Goal: Navigation & Orientation: Find specific page/section

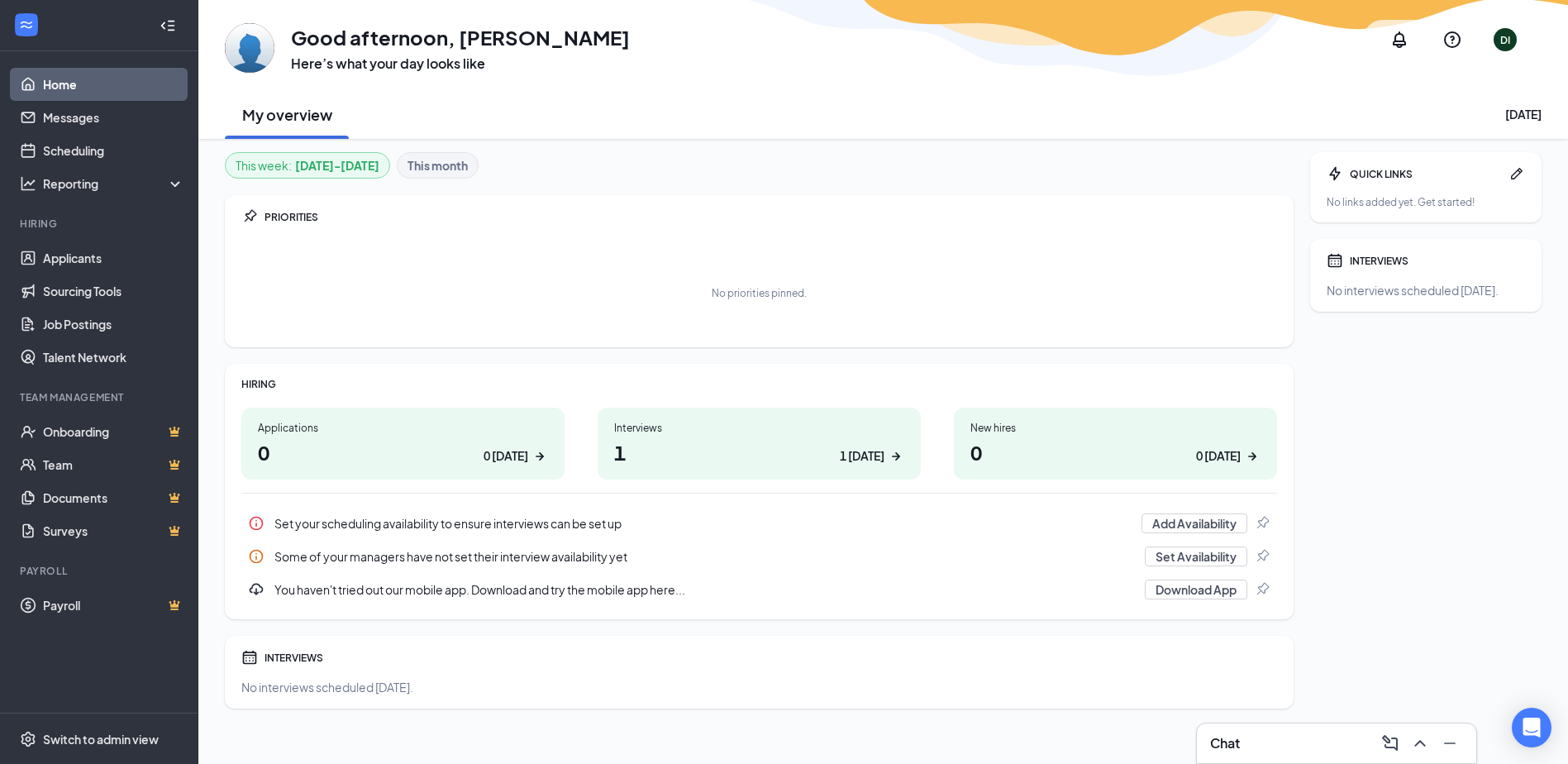
click at [760, 456] on h1 "1 1 today" at bounding box center [759, 452] width 290 height 28
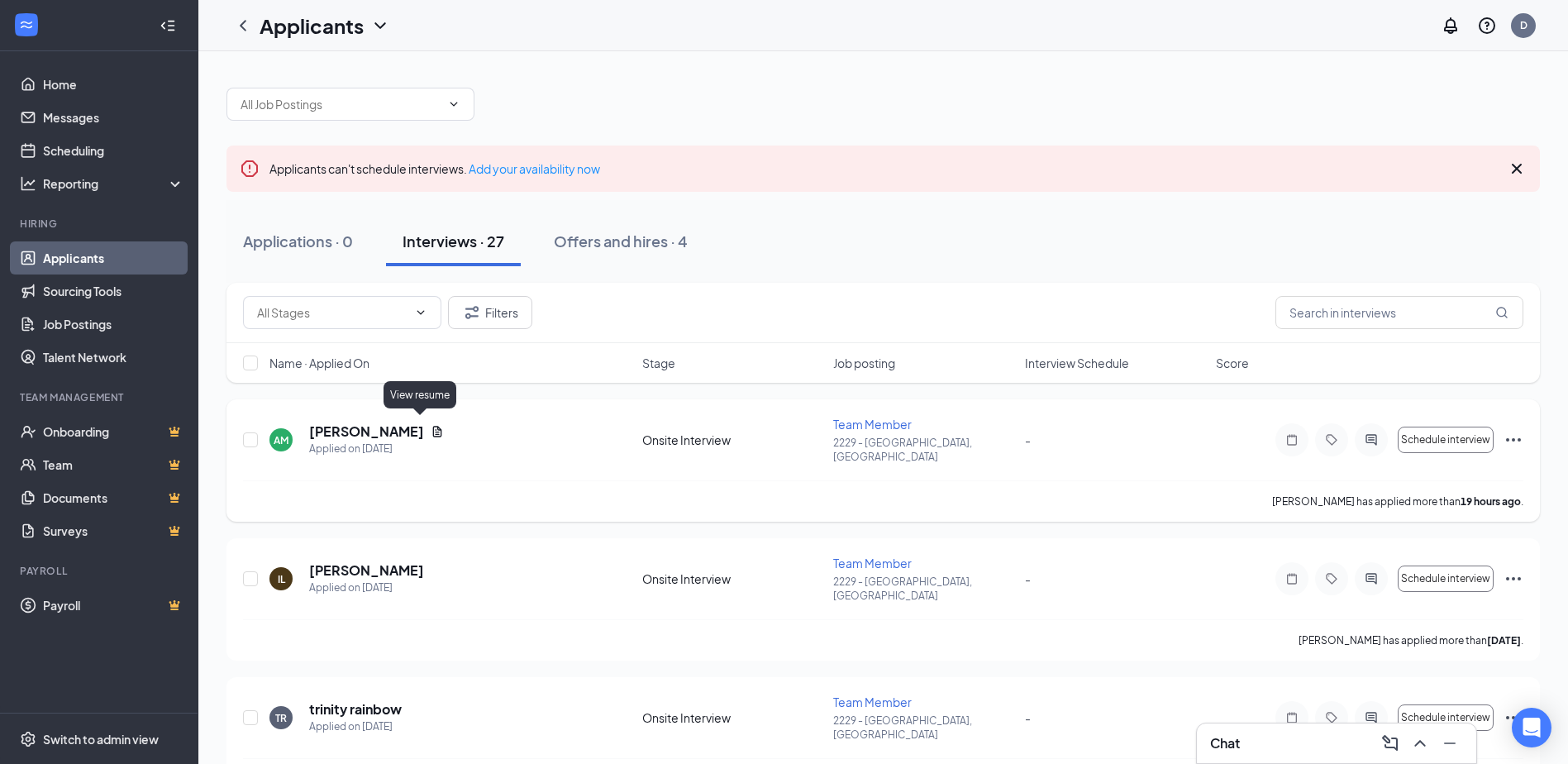
click at [433, 426] on icon "Document" at bounding box center [437, 431] width 9 height 11
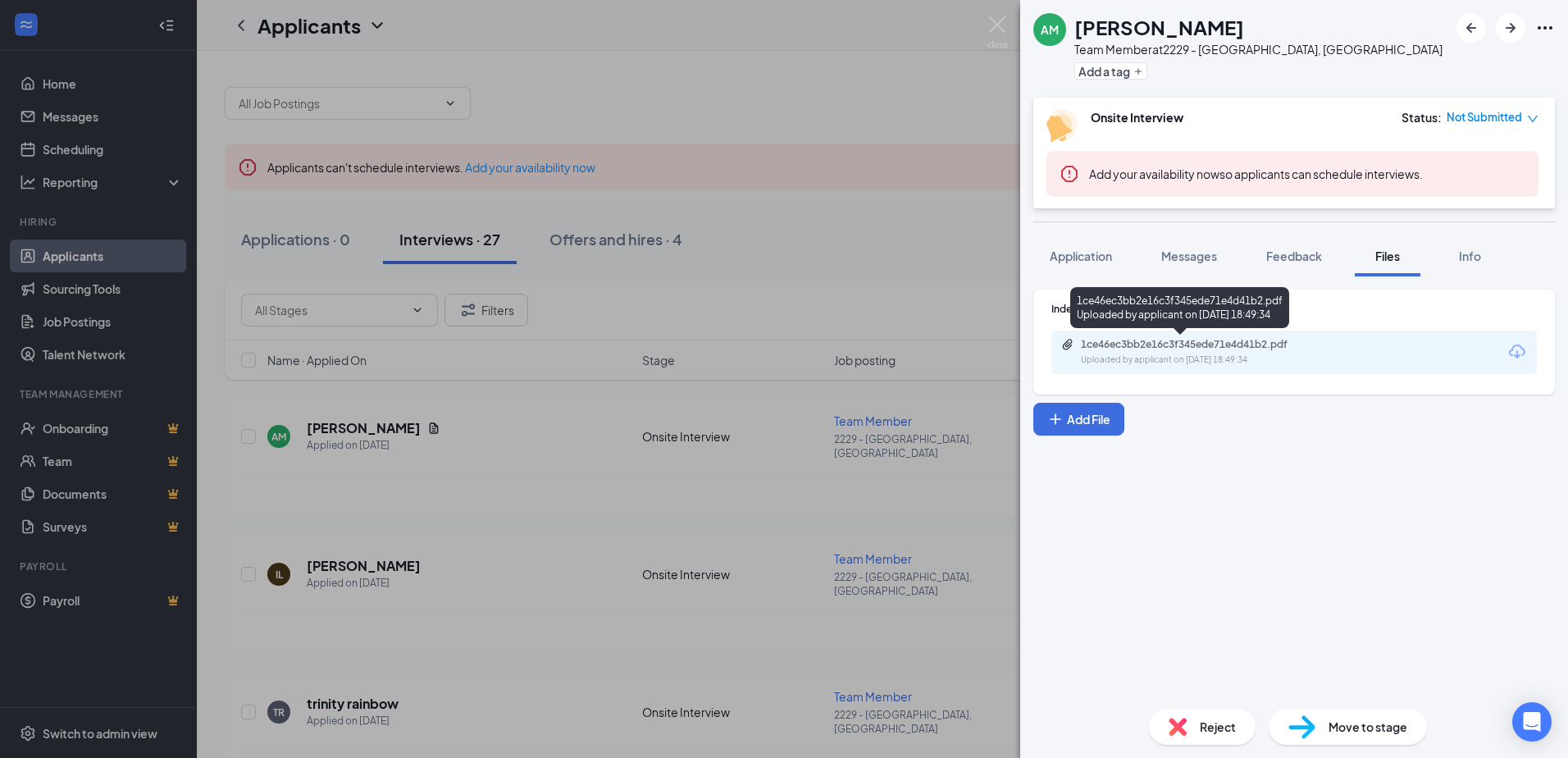
click at [1184, 350] on div "1ce46ec3bb2e16c3f345ede71e4d41b2.pdf" at bounding box center [1195, 344] width 230 height 13
click at [557, 504] on div "AM [PERSON_NAME] Team Member at 2229 - [PERSON_NAME], [GEOGRAPHIC_DATA] Add a t…" at bounding box center [784, 379] width 1568 height 758
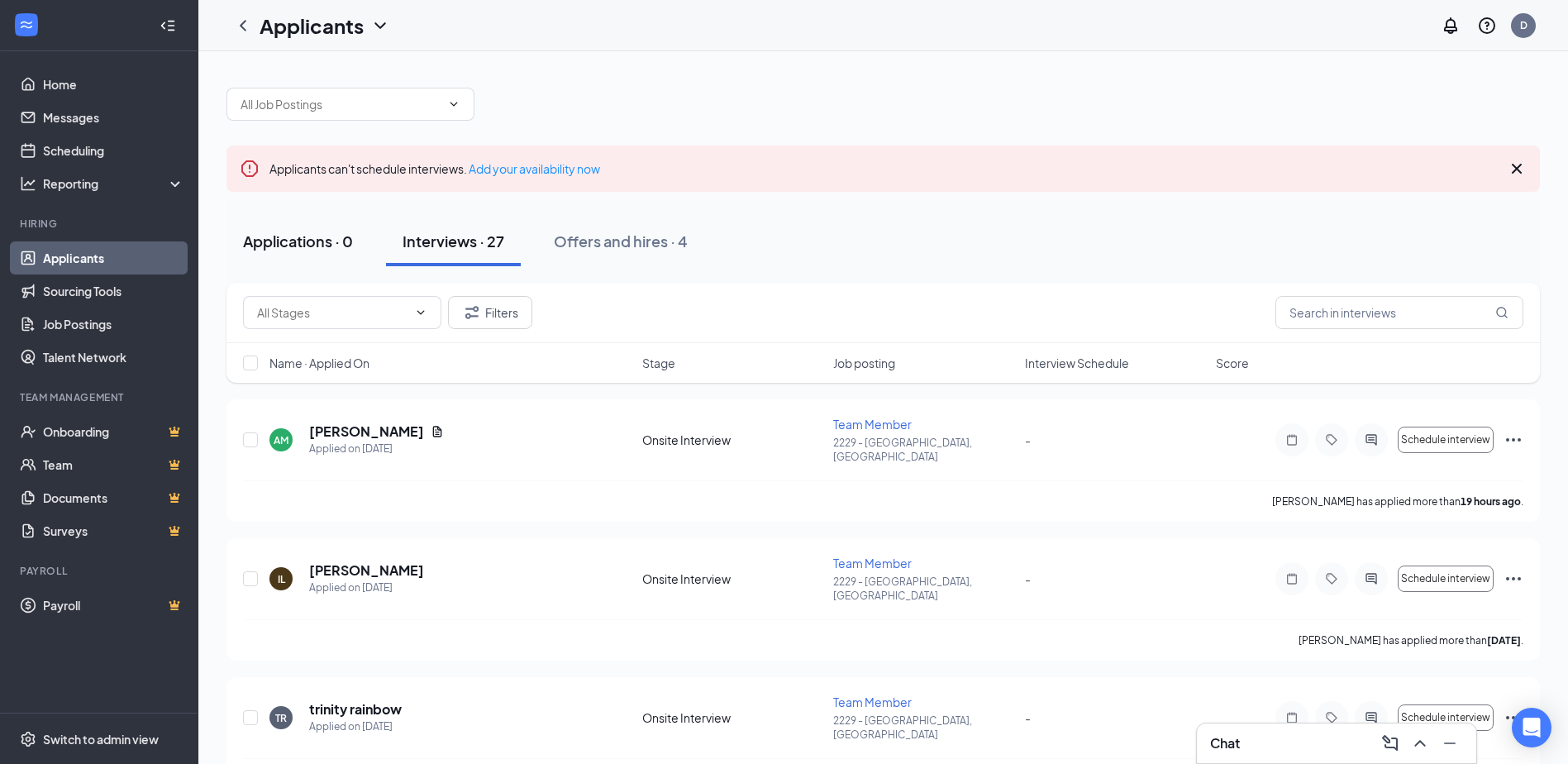
click at [316, 242] on div "Applications · 0" at bounding box center [298, 241] width 110 height 21
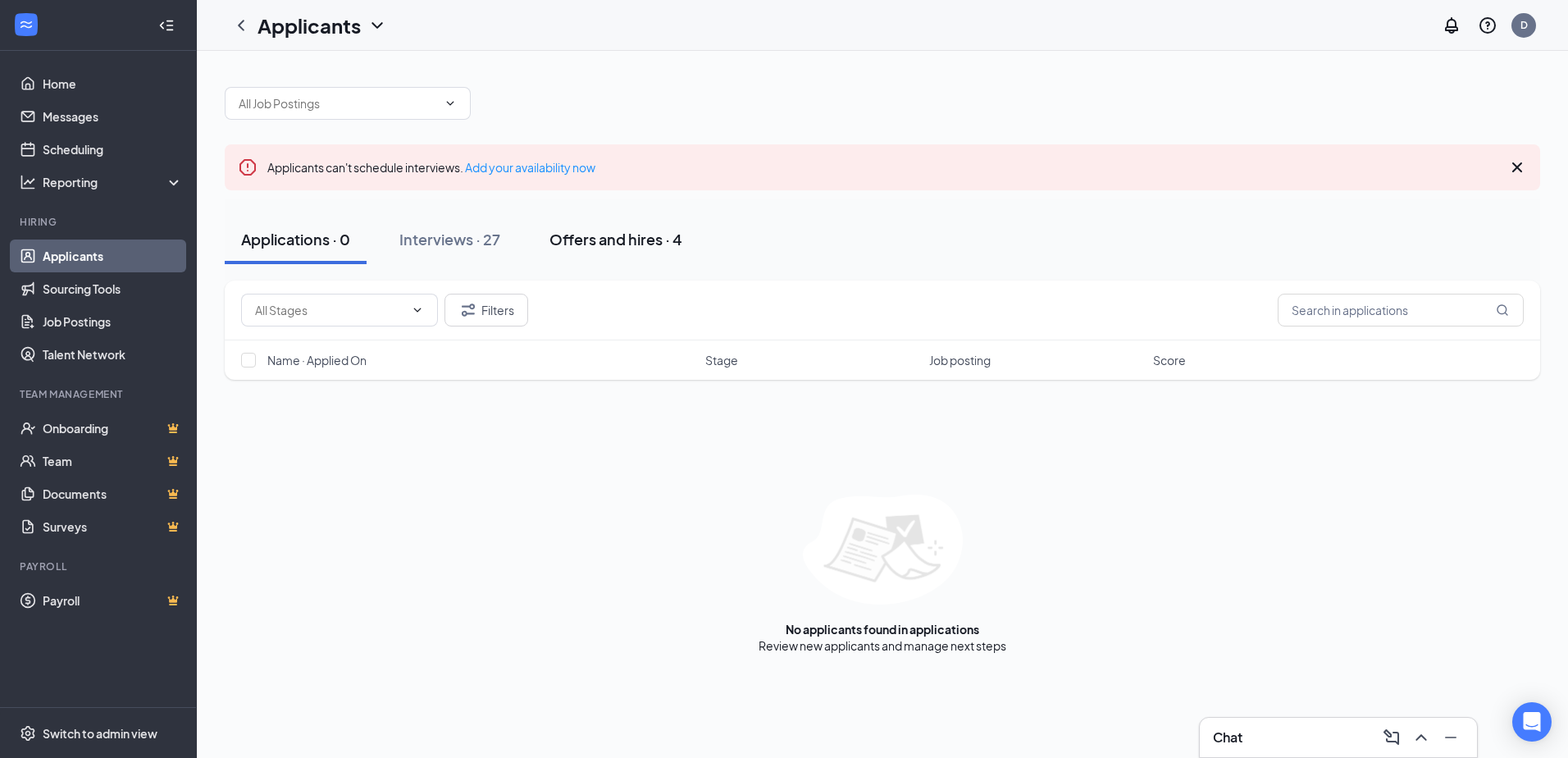
click at [593, 243] on div "Offers and hires · 4" at bounding box center [615, 239] width 132 height 21
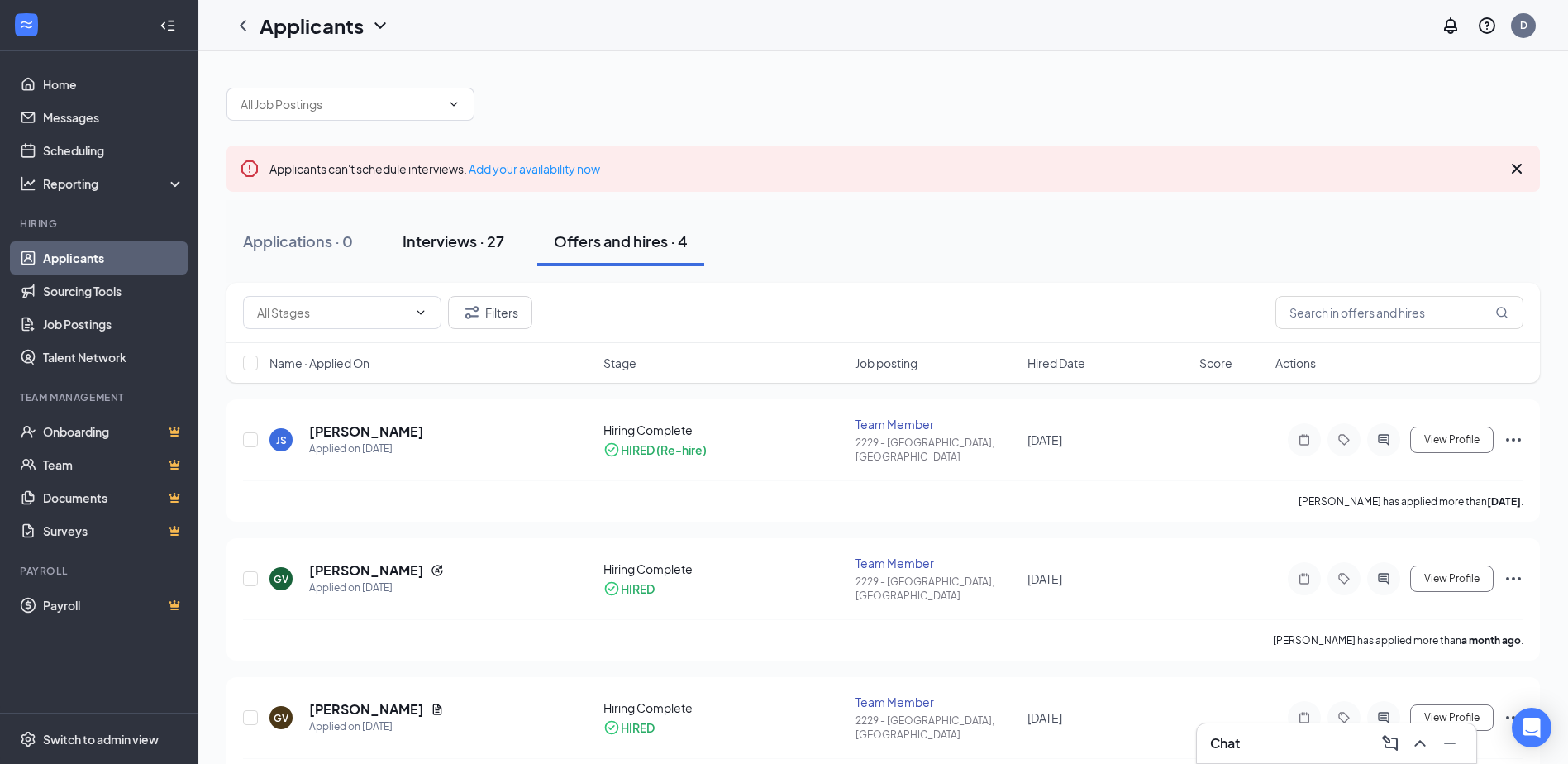
click at [450, 247] on div "Interviews · 27" at bounding box center [453, 241] width 102 height 21
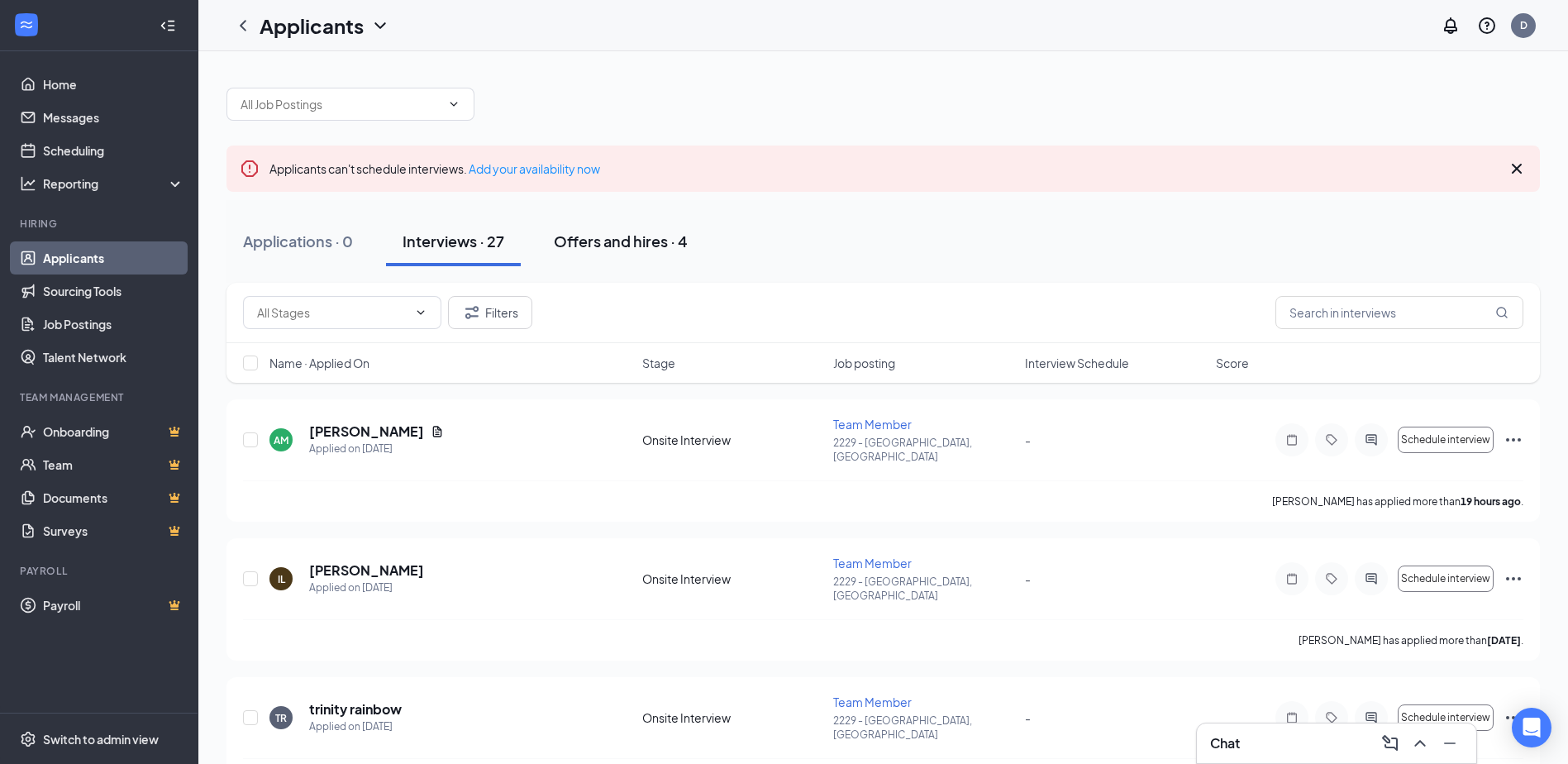
click at [623, 239] on div "Offers and hires · 4" at bounding box center [620, 241] width 134 height 21
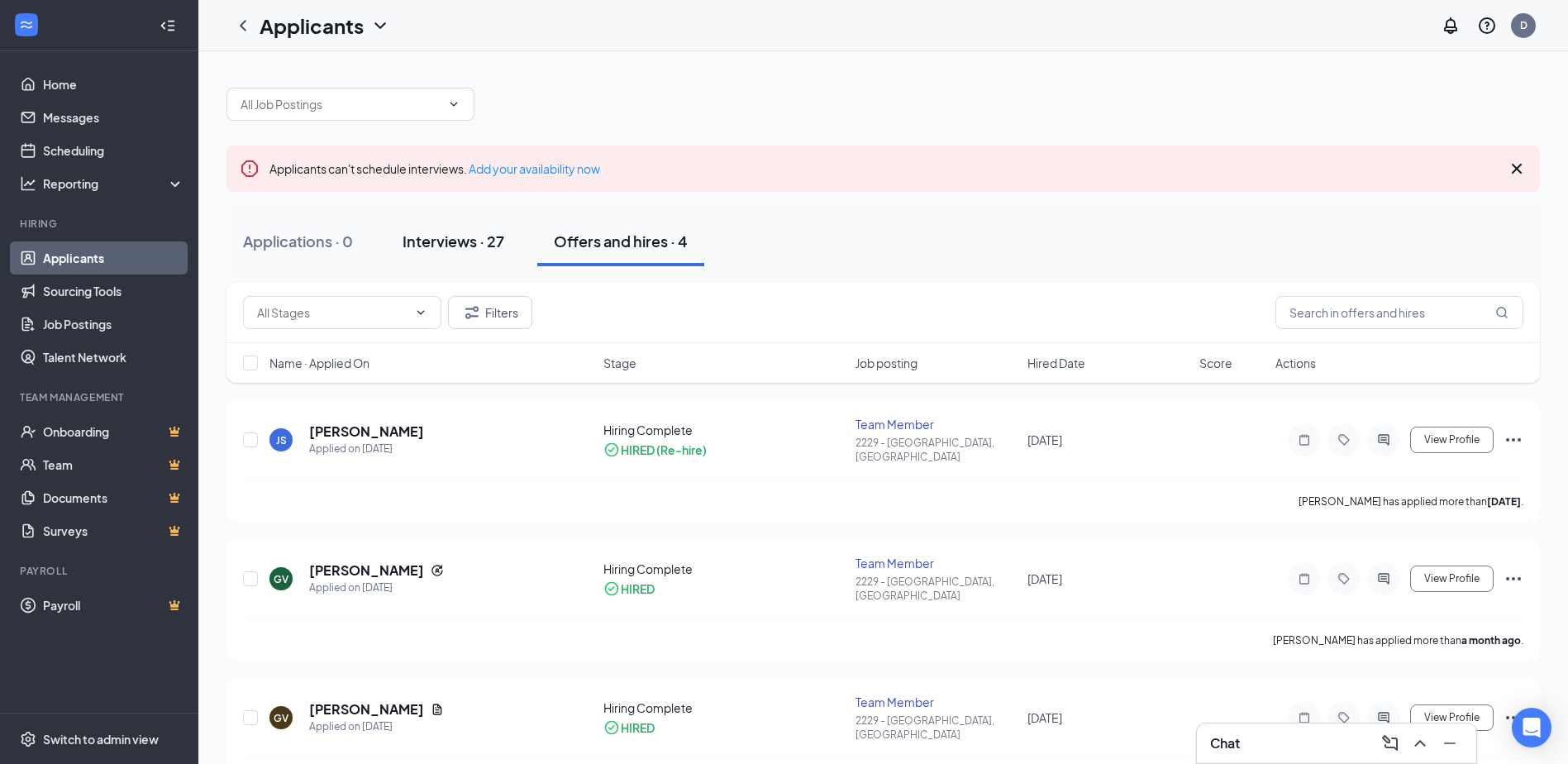
click at [451, 234] on div "Interviews · 27" at bounding box center [453, 241] width 102 height 21
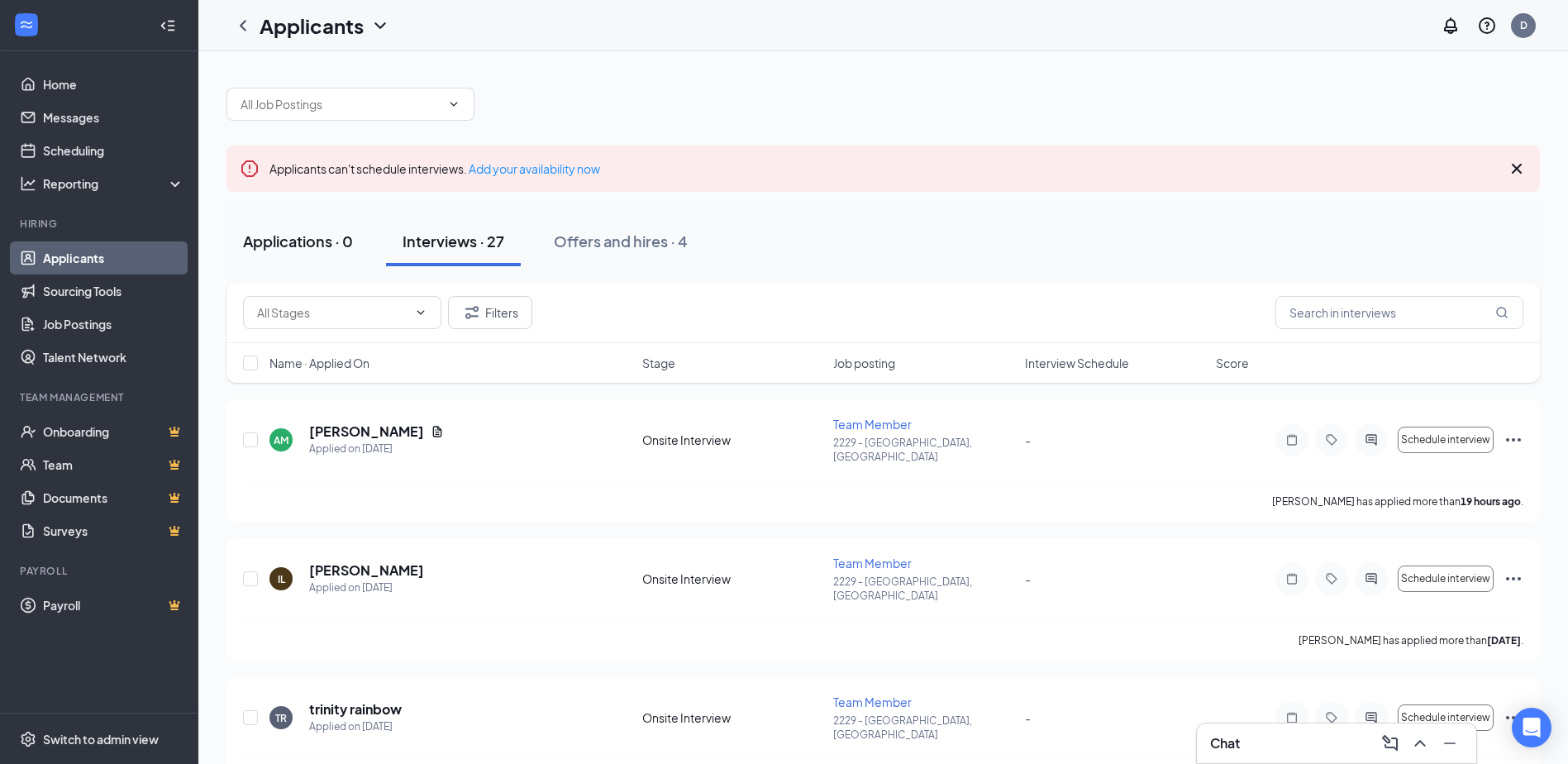
click at [324, 248] on div "Applications · 0" at bounding box center [298, 241] width 110 height 21
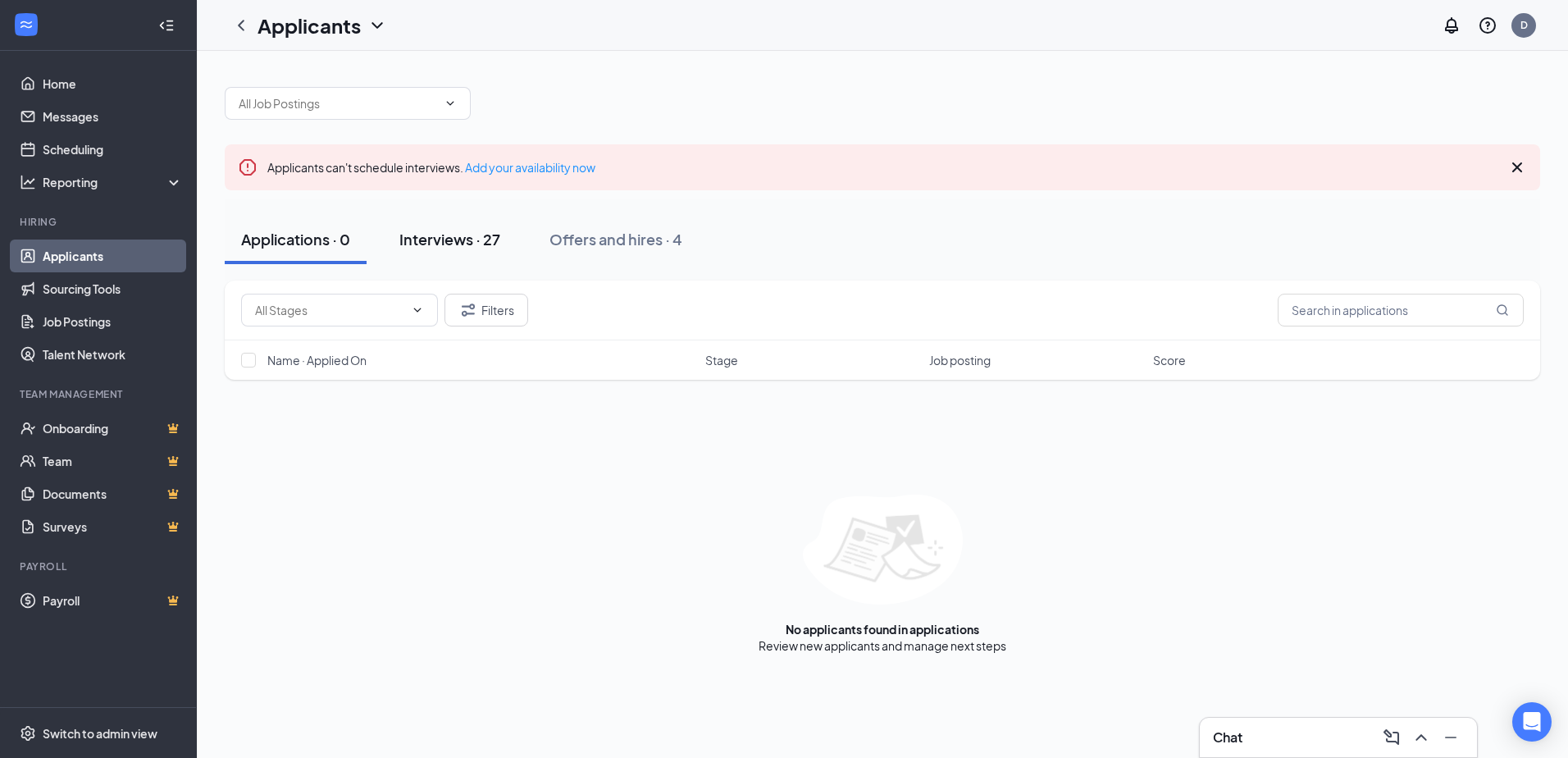
click at [441, 230] on div "Interviews · 27" at bounding box center [450, 239] width 101 height 21
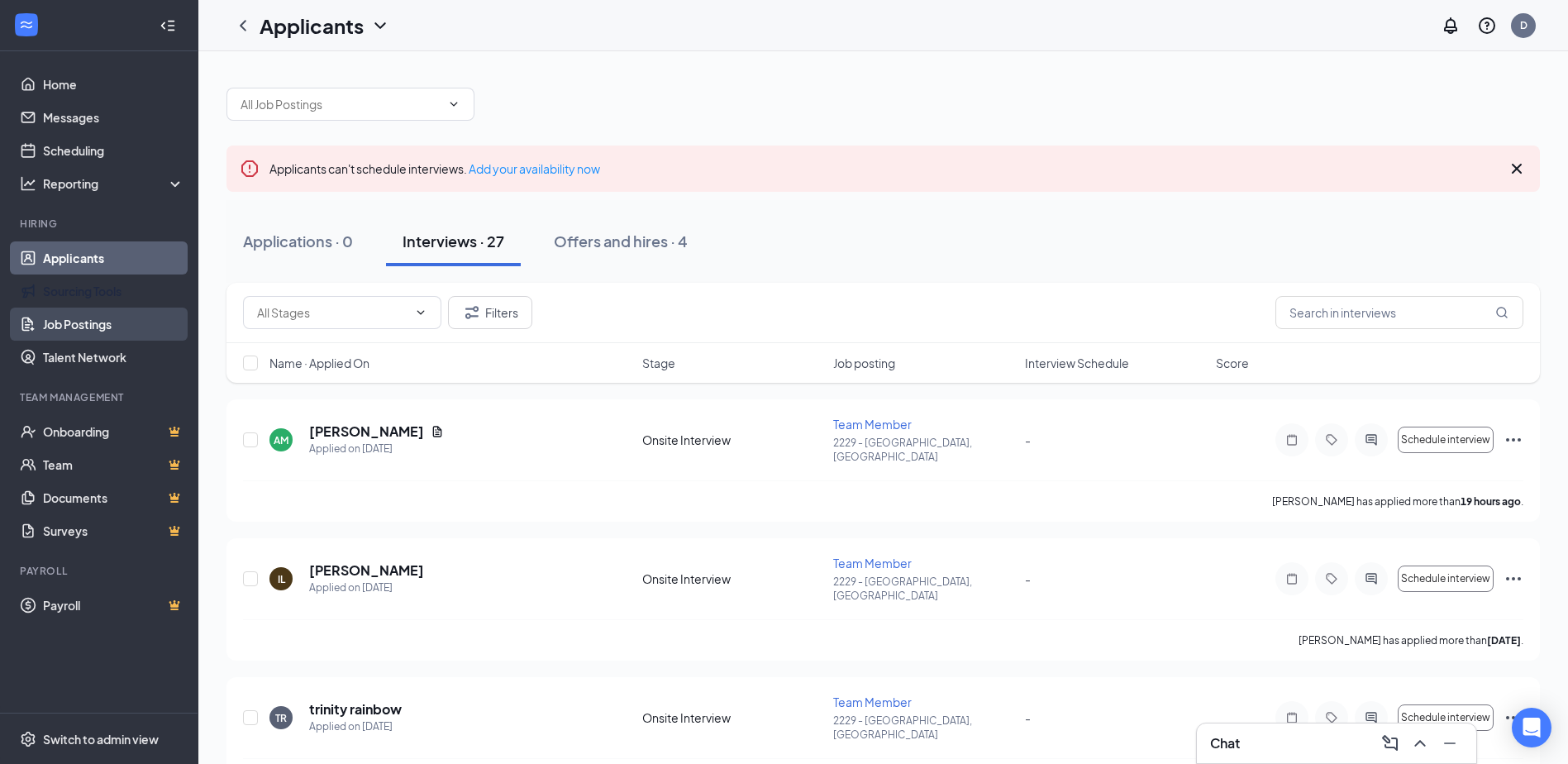
drag, startPoint x: 108, startPoint y: 295, endPoint x: 100, endPoint y: 310, distance: 17.0
click at [108, 294] on link "Sourcing Tools" at bounding box center [113, 291] width 141 height 33
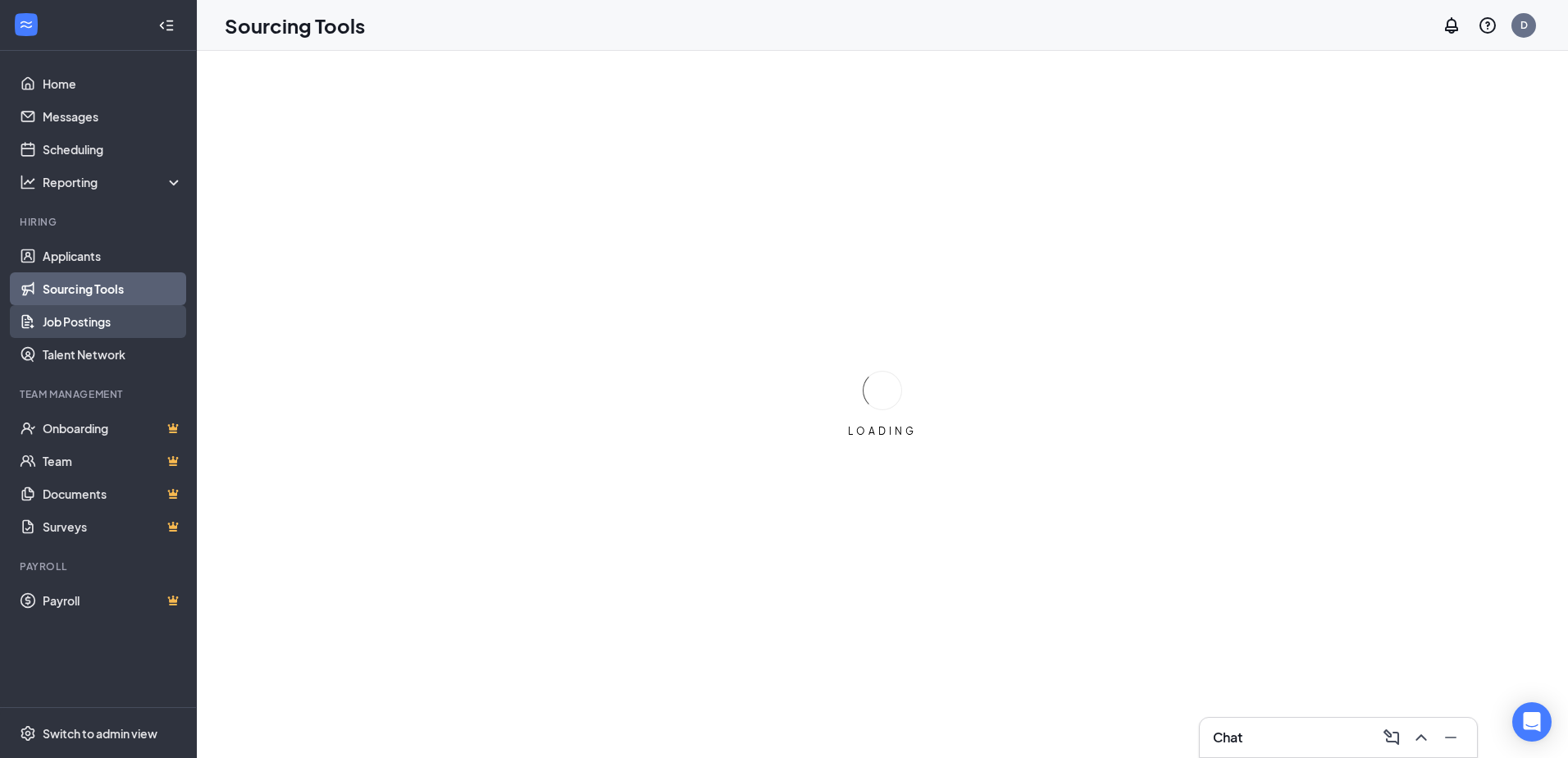
click at [97, 316] on link "Job Postings" at bounding box center [112, 321] width 140 height 32
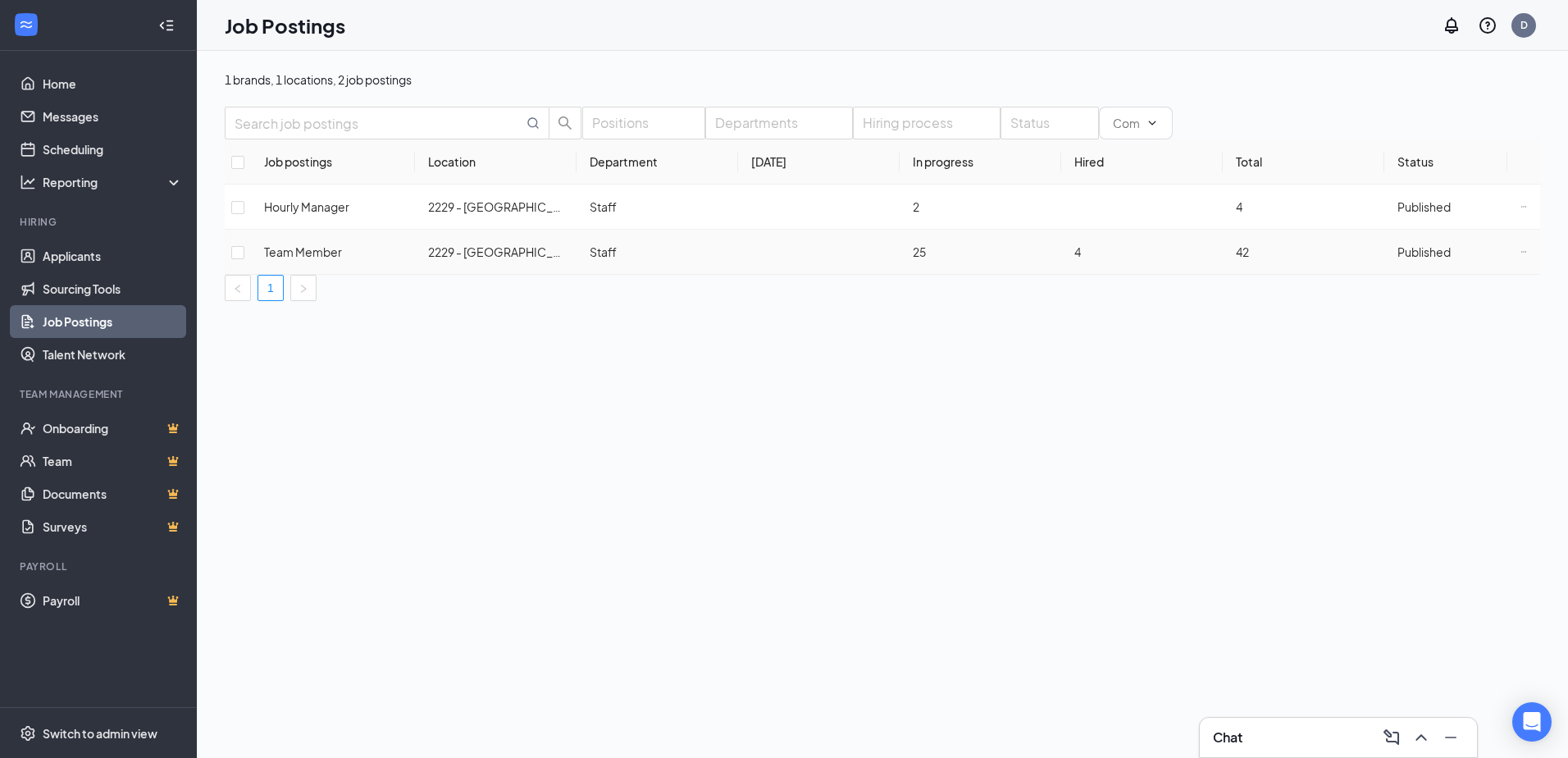
click at [316, 259] on span "Team Member" at bounding box center [303, 251] width 78 height 14
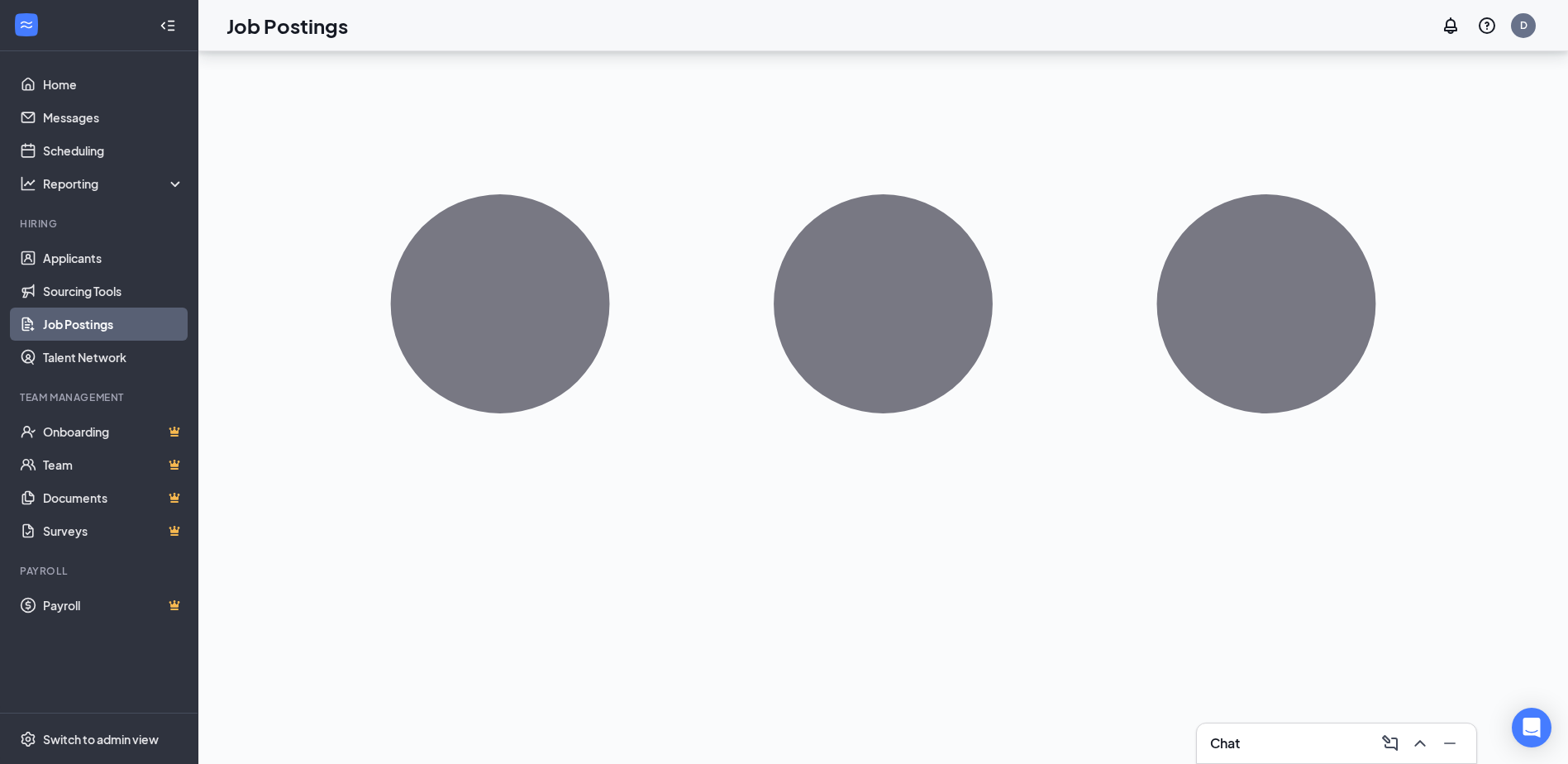
scroll to position [452, 0]
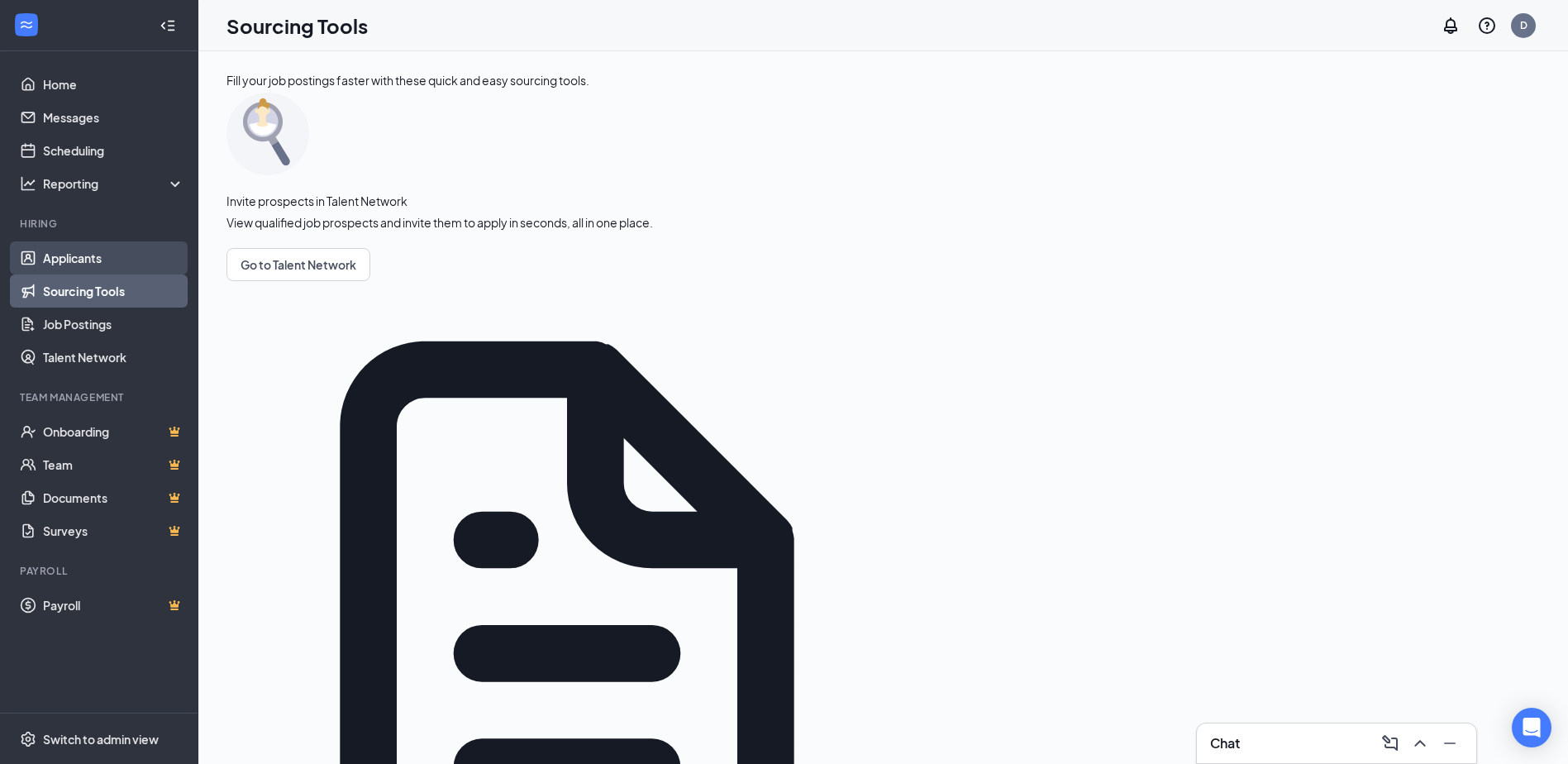
click at [78, 250] on link "Applicants" at bounding box center [113, 258] width 141 height 33
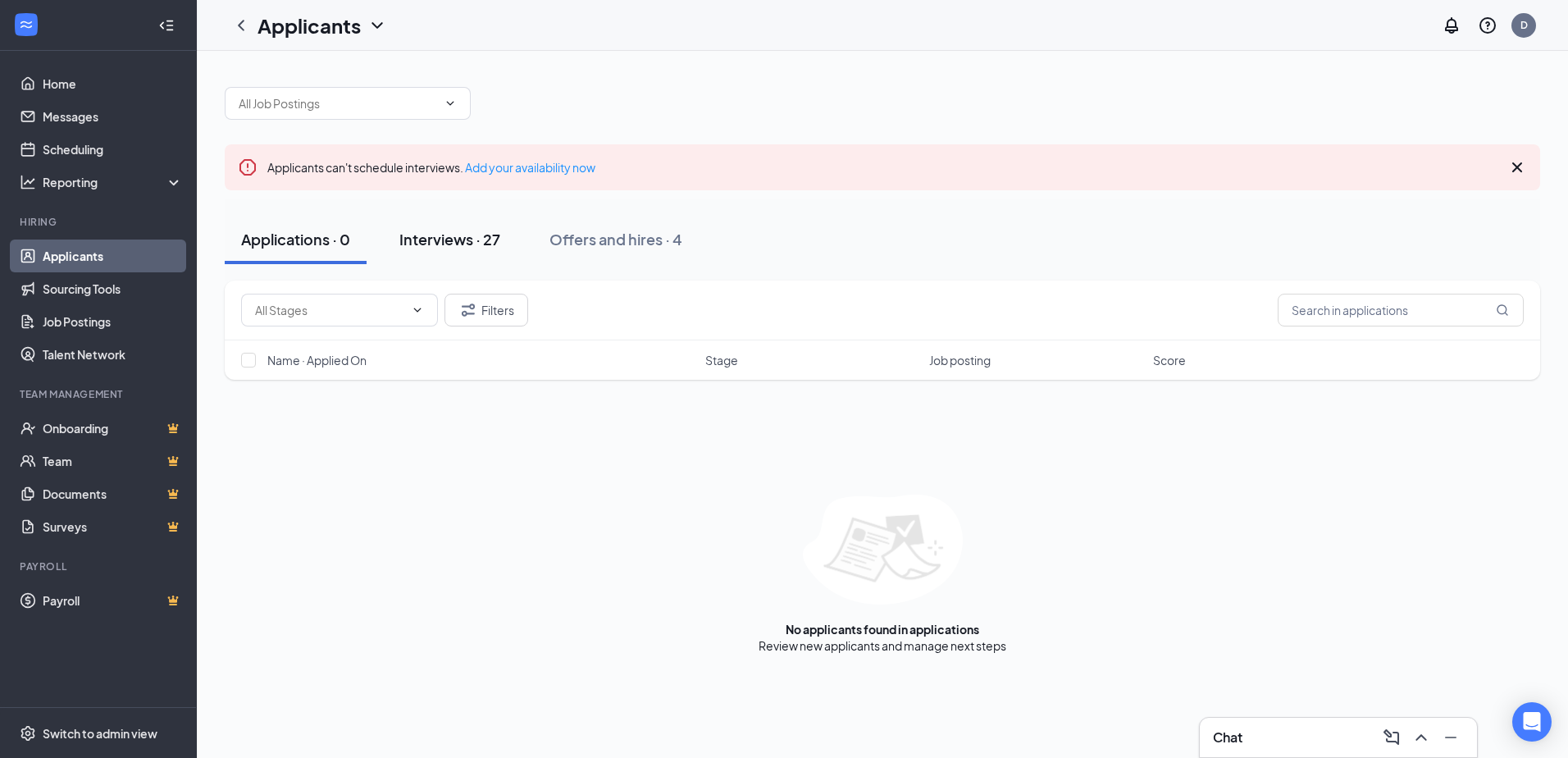
click at [434, 232] on div "Interviews · 27" at bounding box center [450, 239] width 101 height 21
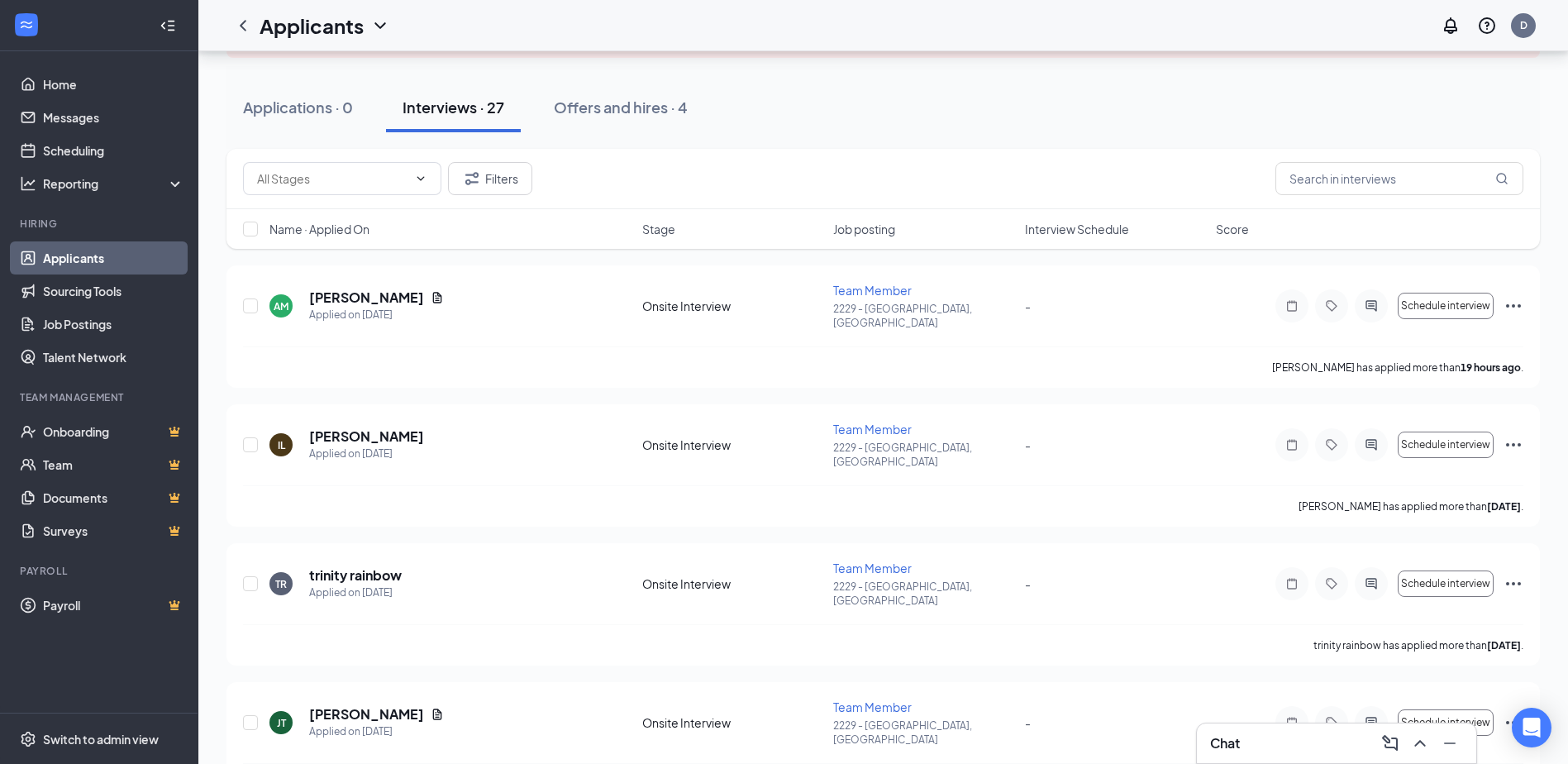
scroll to position [579, 0]
